Goal: Transaction & Acquisition: Purchase product/service

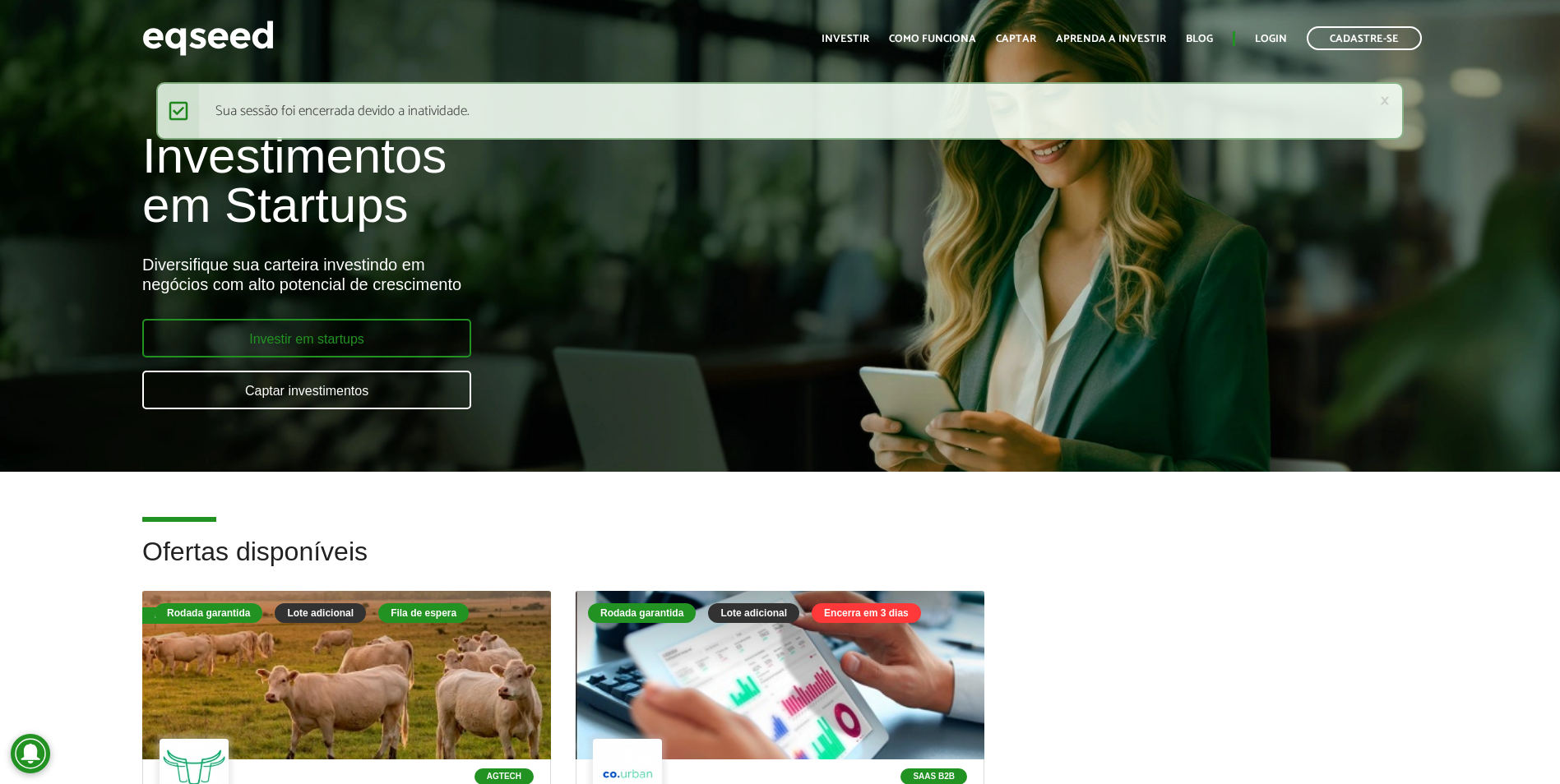
click at [358, 327] on link "Investir em startups" at bounding box center [306, 338] width 329 height 38
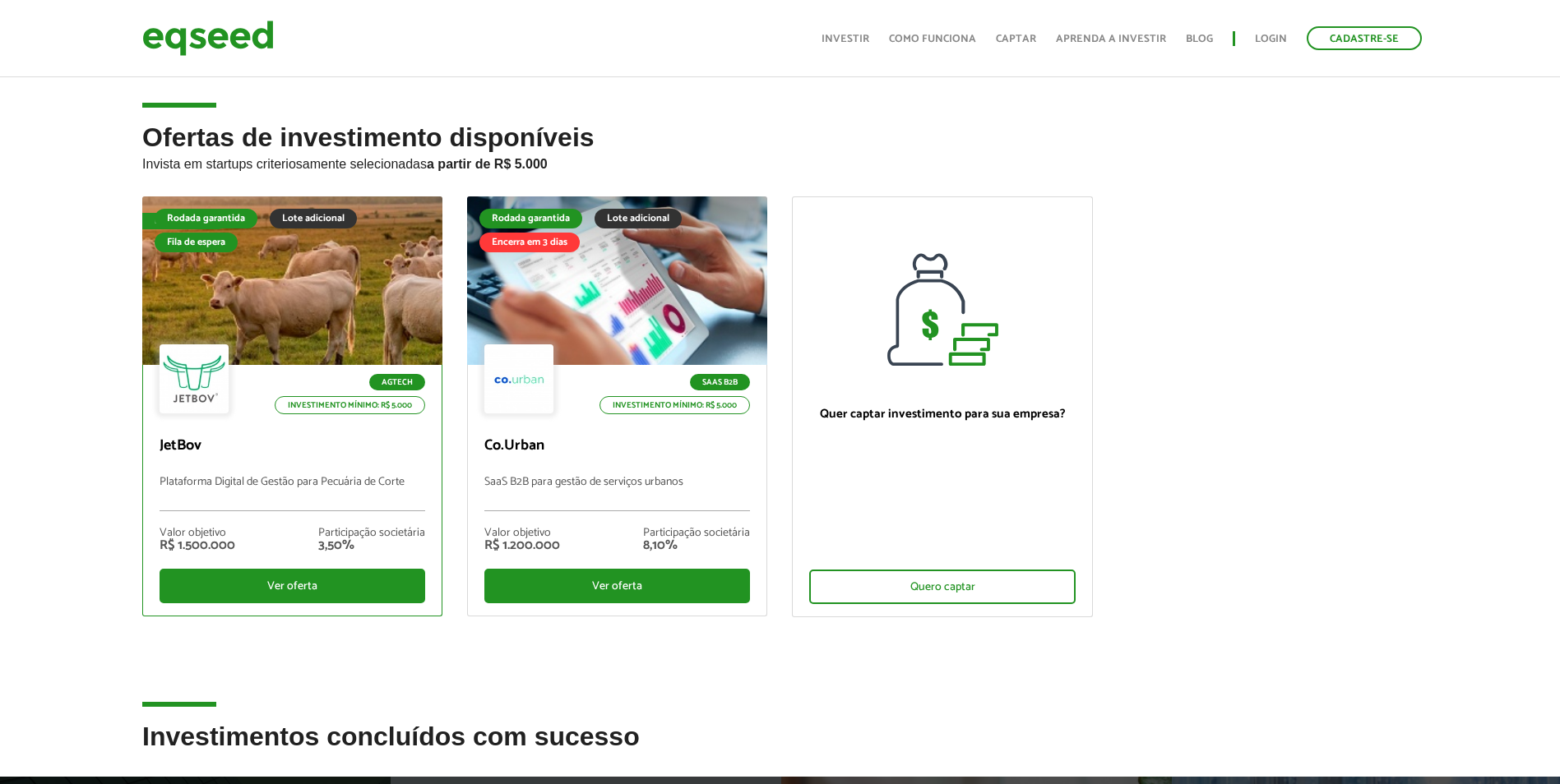
scroll to position [82, 0]
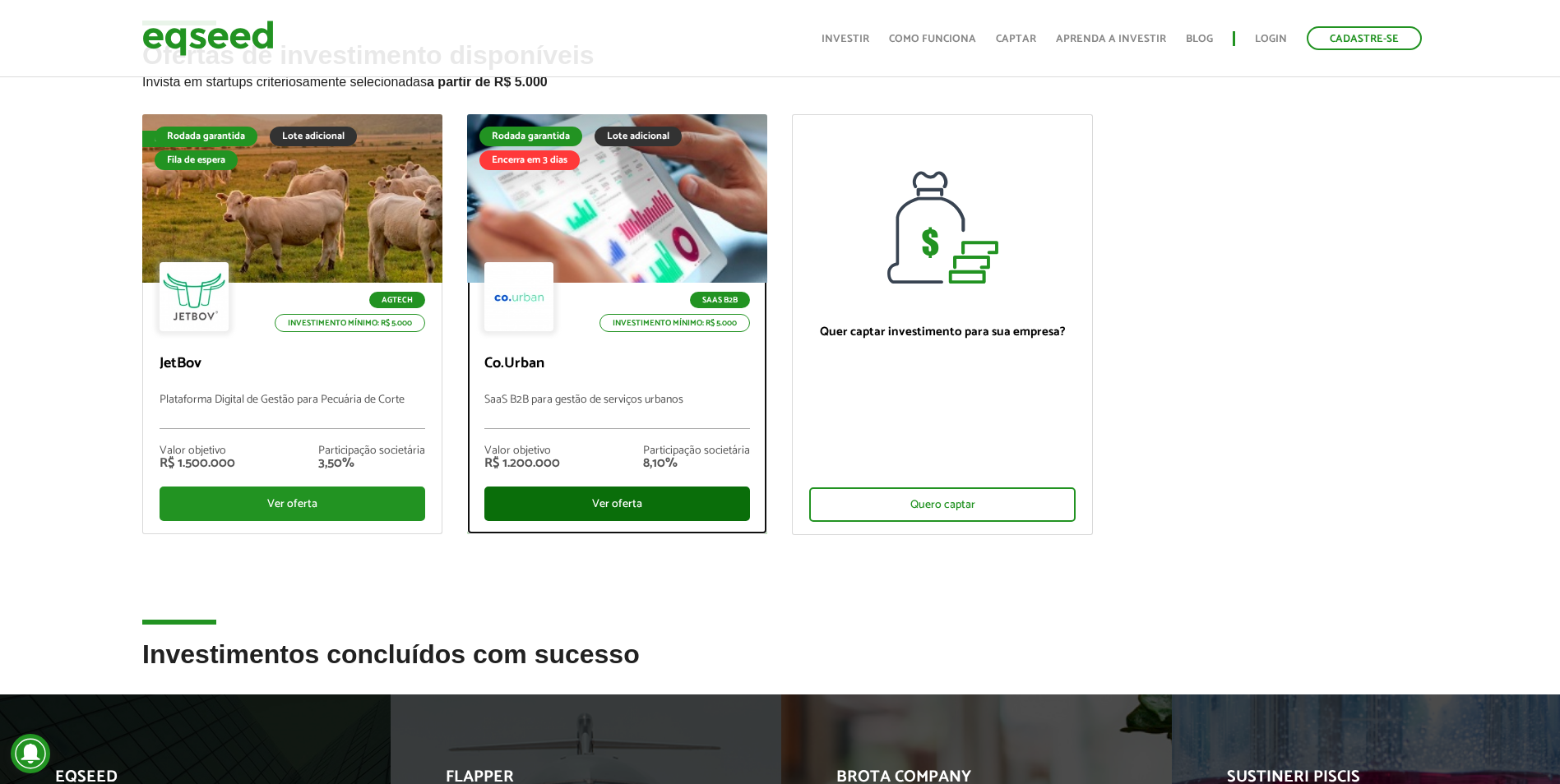
click at [625, 504] on div "Ver oferta" at bounding box center [617, 504] width 265 height 34
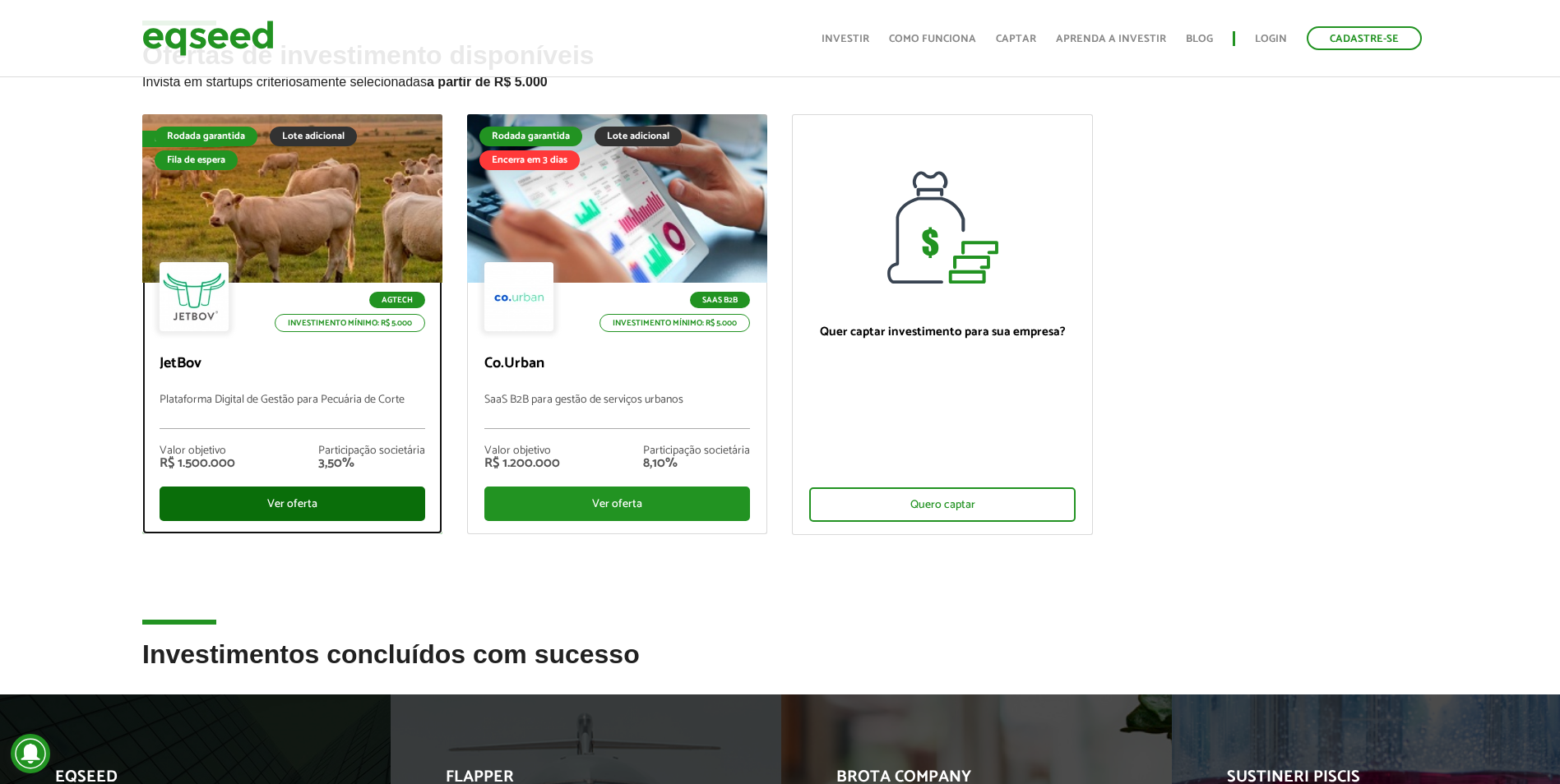
click at [220, 504] on div "Ver oferta" at bounding box center [292, 504] width 265 height 34
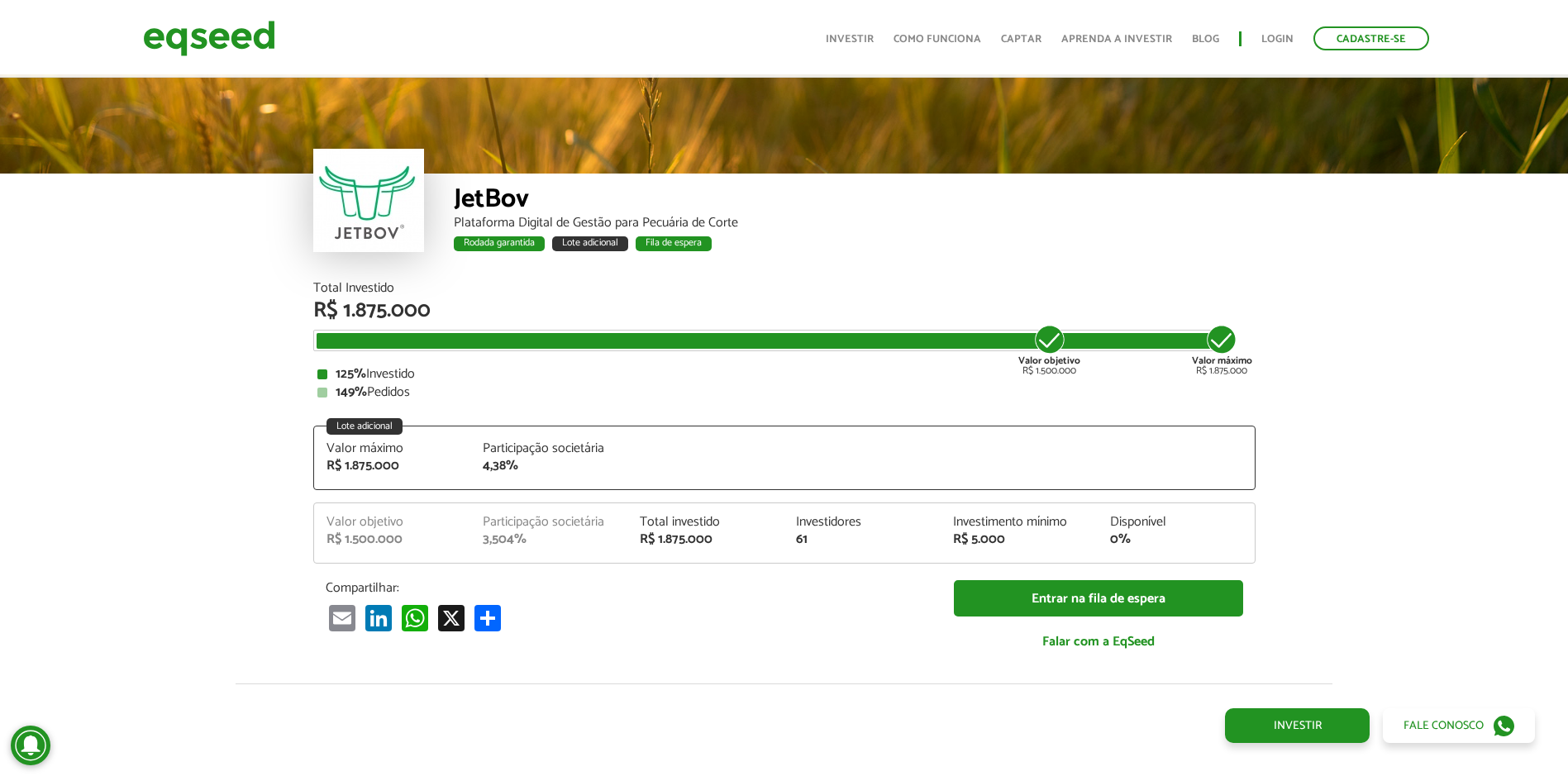
scroll to position [2123, 0]
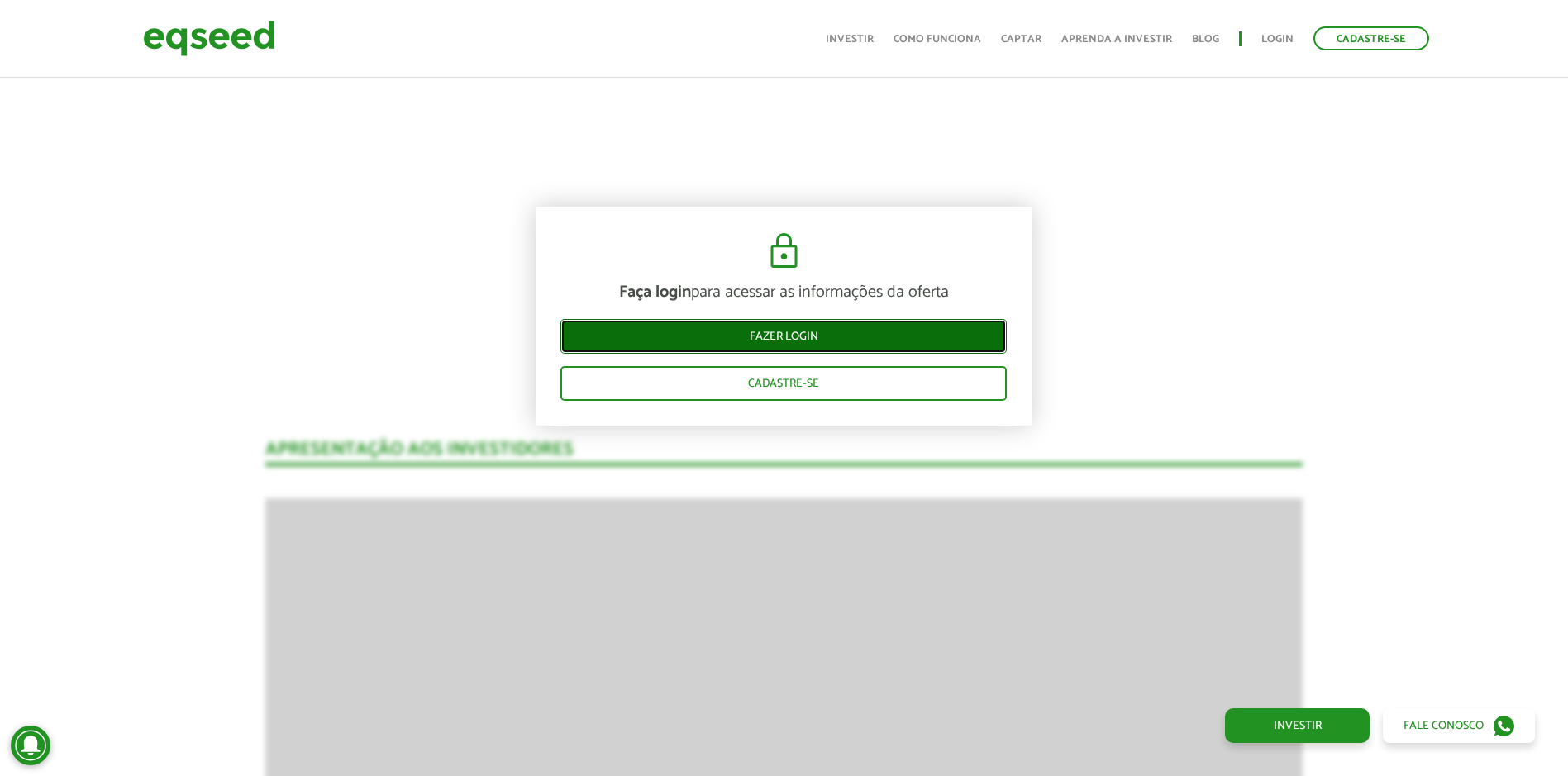
click at [876, 331] on link "Fazer login" at bounding box center [783, 336] width 446 height 35
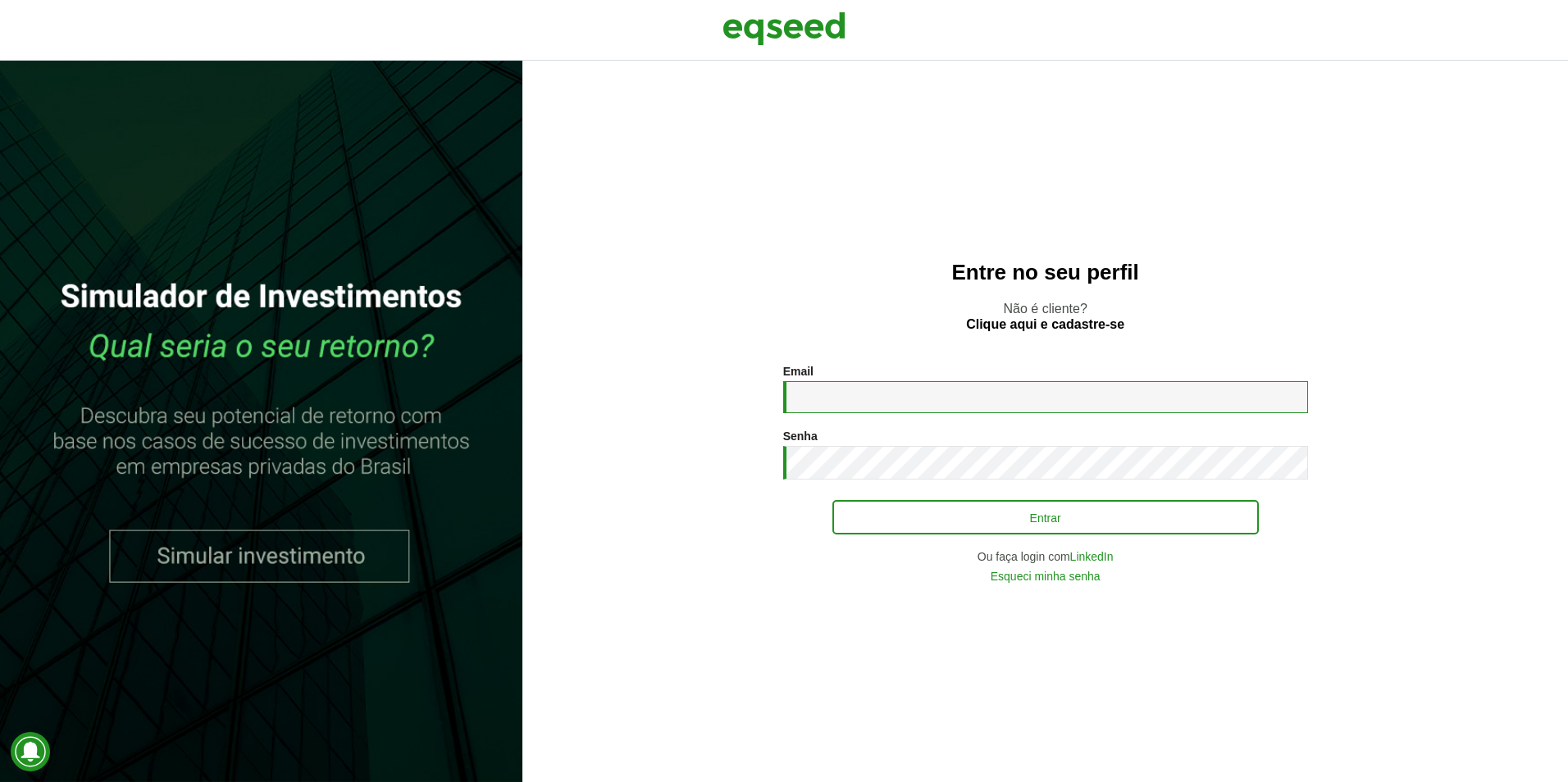
type input "**********"
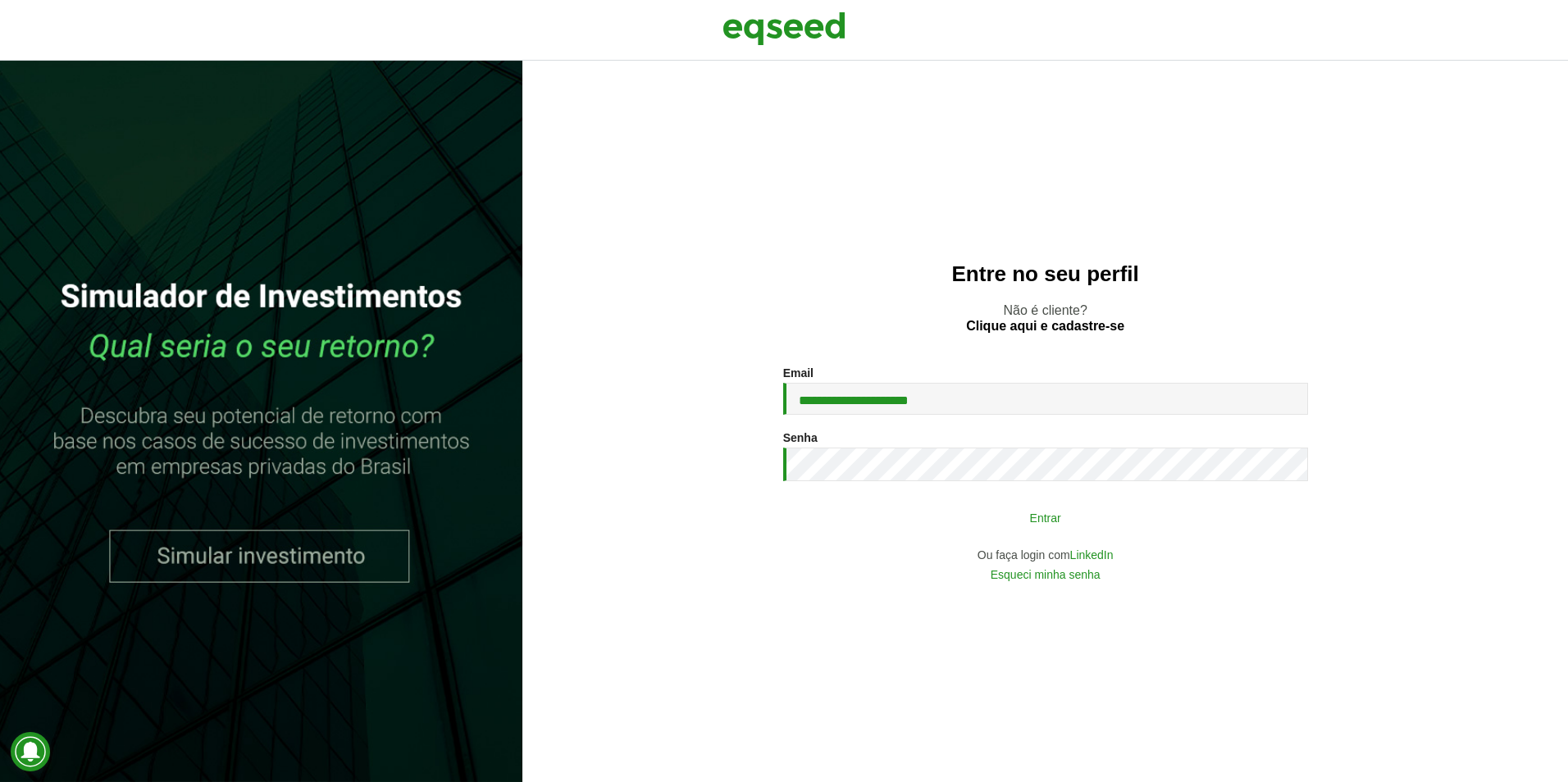
click at [1016, 522] on button "Entrar" at bounding box center [1045, 517] width 427 height 31
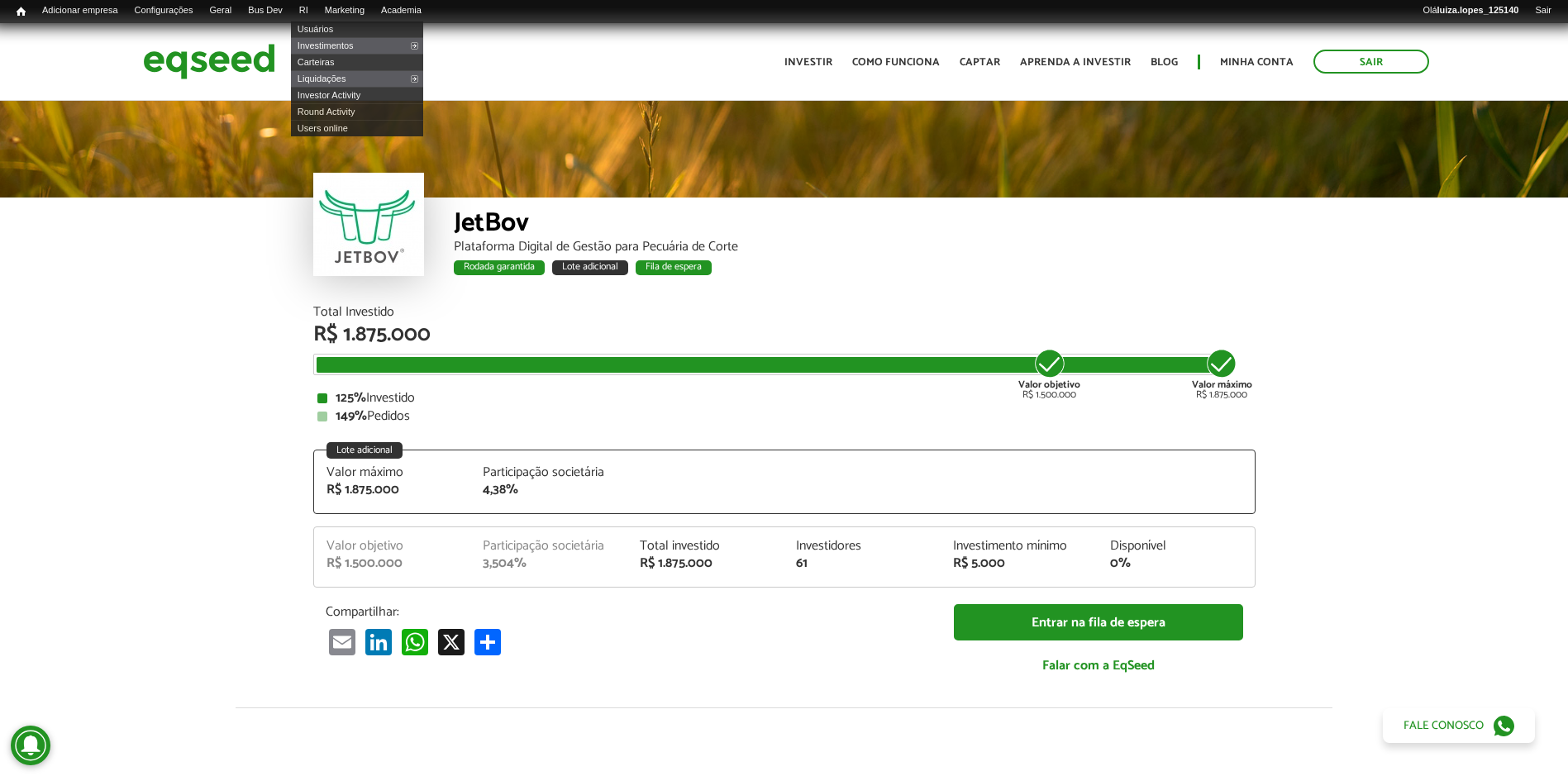
scroll to position [1971, 0]
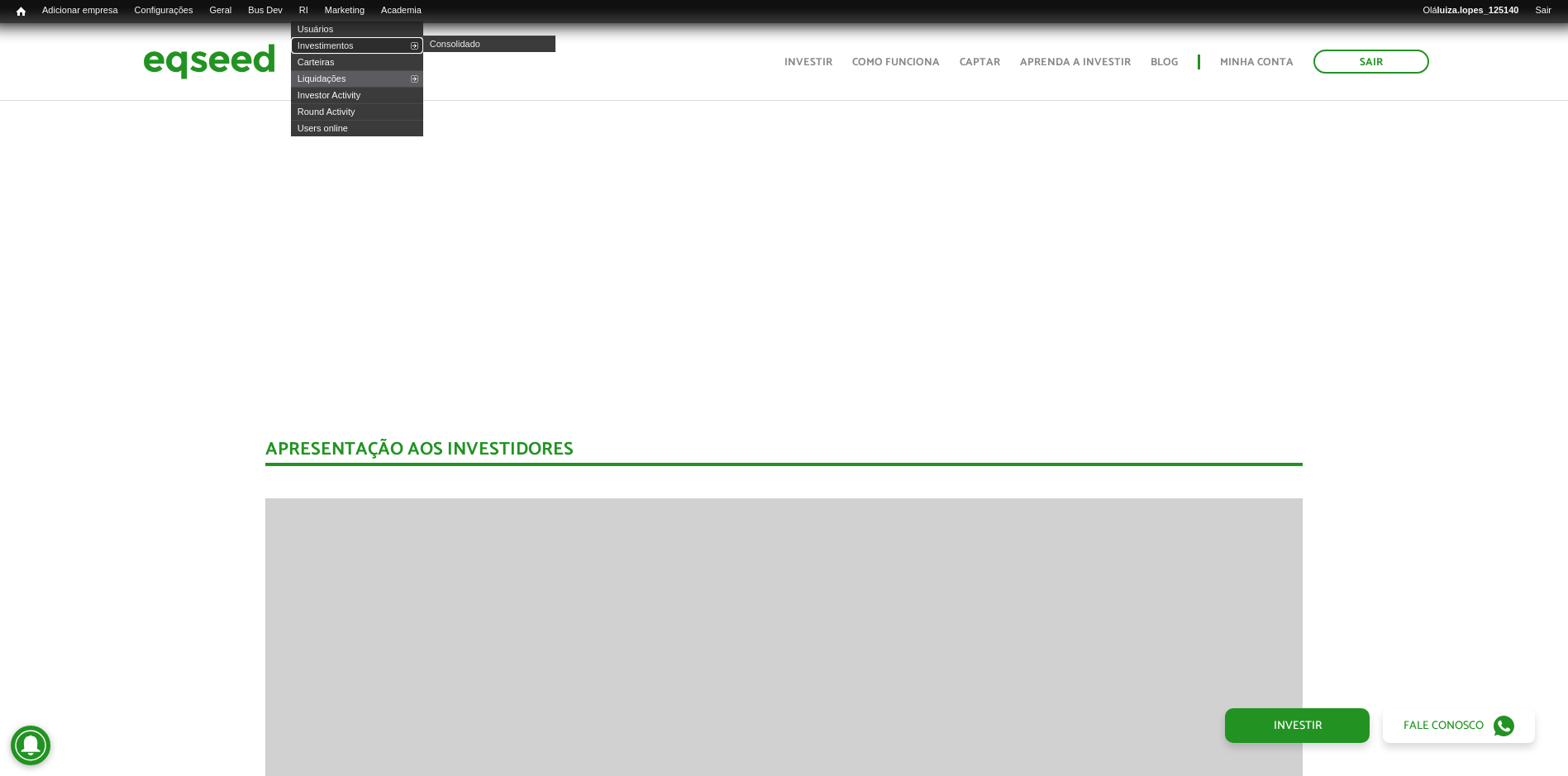
click at [341, 40] on link "Investimentos" at bounding box center [357, 45] width 132 height 17
